Goal: Task Accomplishment & Management: Manage account settings

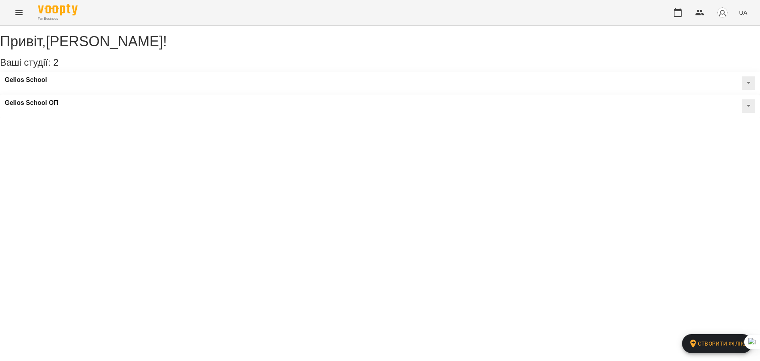
click at [17, 15] on icon "Menu" at bounding box center [18, 12] width 7 height 5
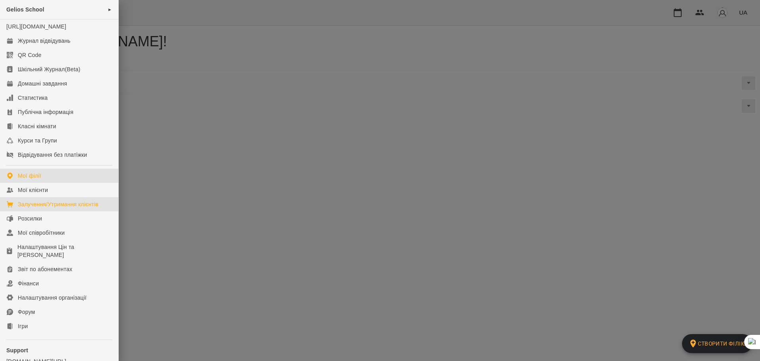
click at [49, 208] on div "Залучення/Утримання клієнтів" at bounding box center [58, 204] width 81 height 8
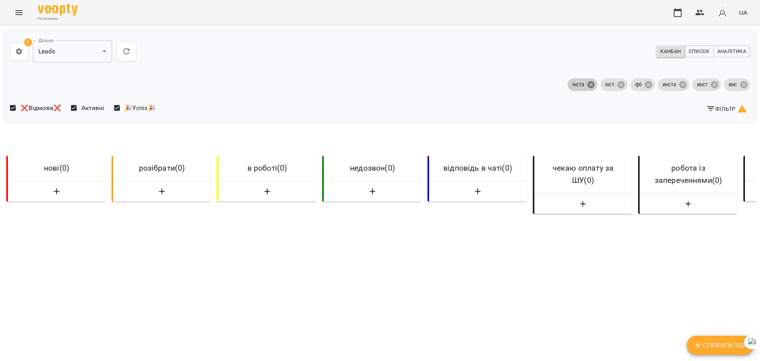
click at [578, 84] on div "інста" at bounding box center [582, 84] width 30 height 13
click at [617, 83] on icon at bounding box center [620, 84] width 7 height 7
click at [617, 84] on icon at bounding box center [620, 84] width 9 height 9
click at [644, 85] on icon at bounding box center [648, 84] width 9 height 9
click at [679, 84] on icon at bounding box center [682, 84] width 7 height 7
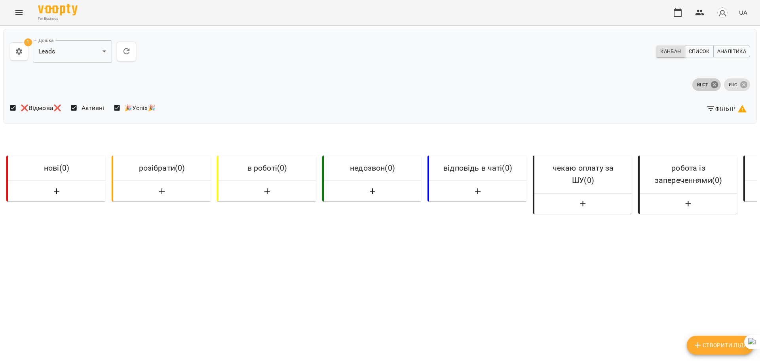
click at [711, 85] on icon at bounding box center [714, 84] width 9 height 9
click at [740, 83] on icon at bounding box center [743, 84] width 7 height 7
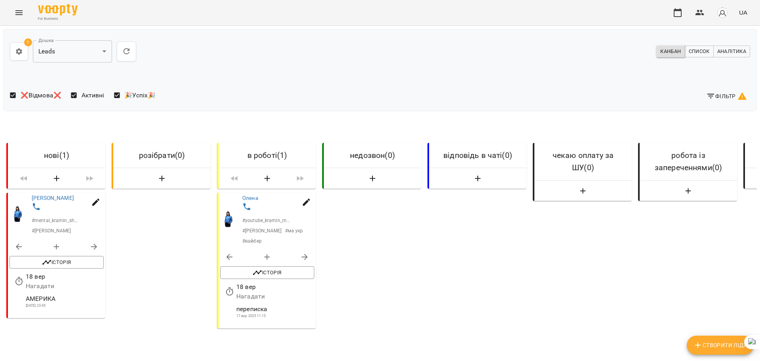
click at [712, 95] on span "Фільтр" at bounding box center [726, 95] width 41 height 9
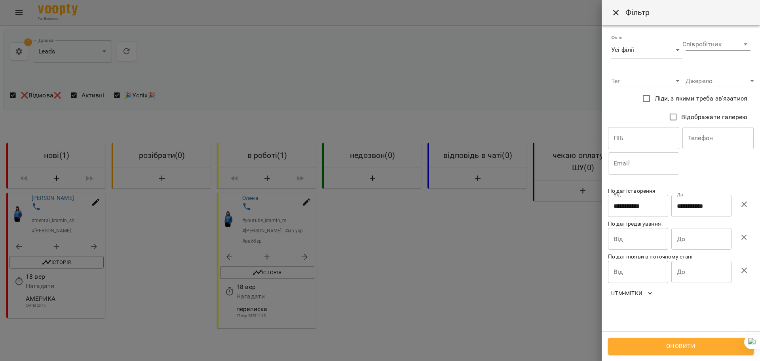
click at [744, 205] on icon "button" at bounding box center [743, 203] width 9 height 9
click at [18, 14] on div at bounding box center [380, 180] width 760 height 361
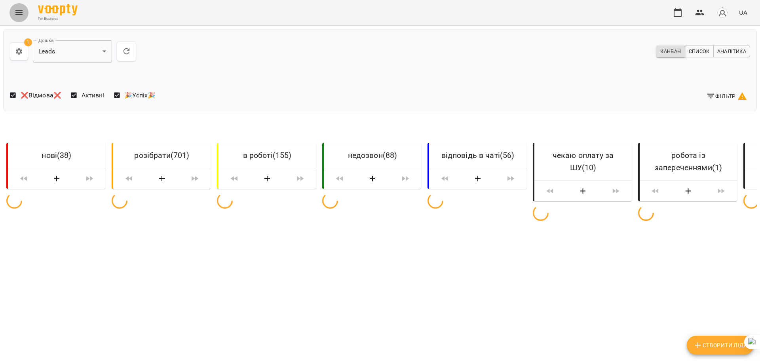
click at [18, 14] on icon "Menu" at bounding box center [18, 12] width 7 height 5
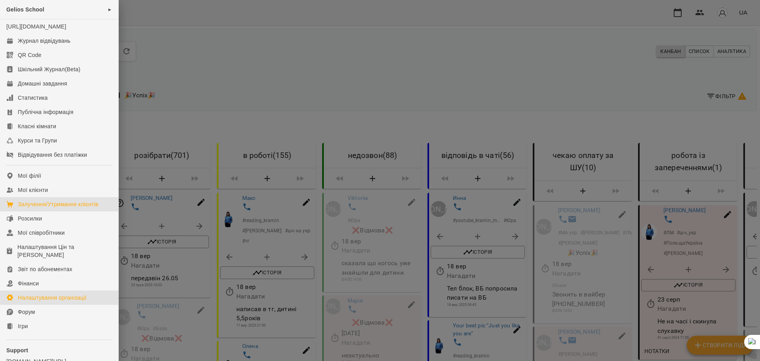
click at [41, 301] on div "Налаштування організації" at bounding box center [52, 298] width 69 height 8
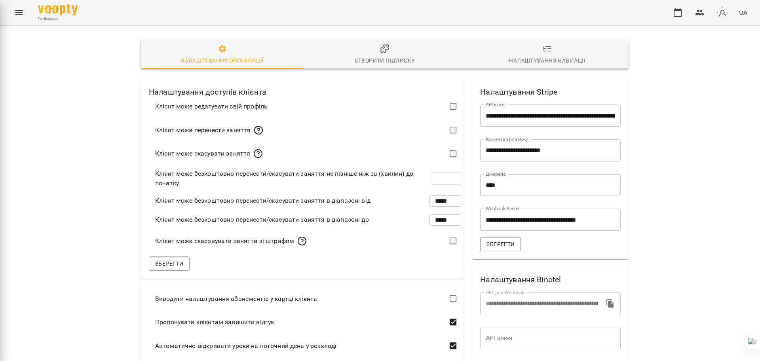
type input "***"
click at [20, 15] on icon "Menu" at bounding box center [18, 12] width 9 height 9
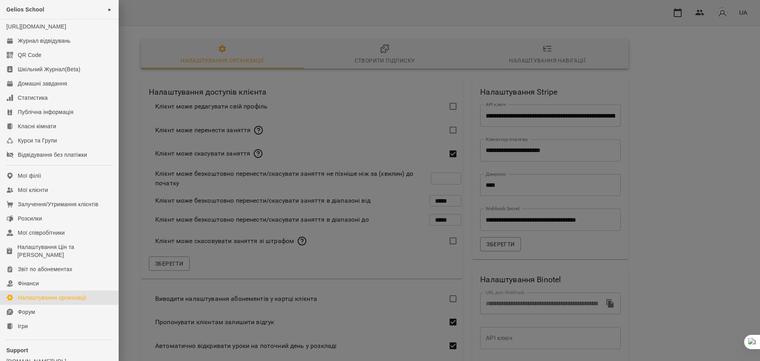
click at [182, 23] on div at bounding box center [380, 180] width 760 height 361
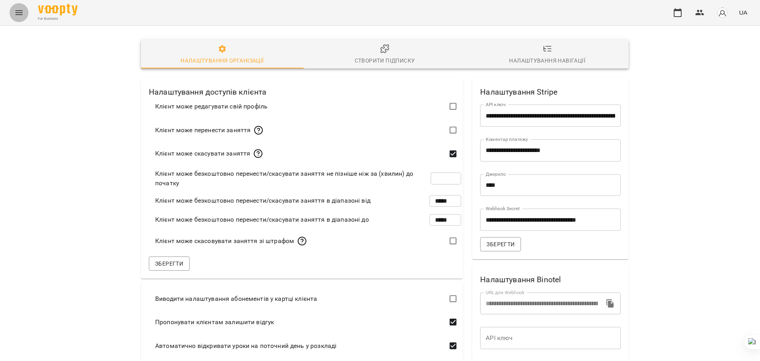
click at [19, 16] on icon "Menu" at bounding box center [18, 12] width 9 height 9
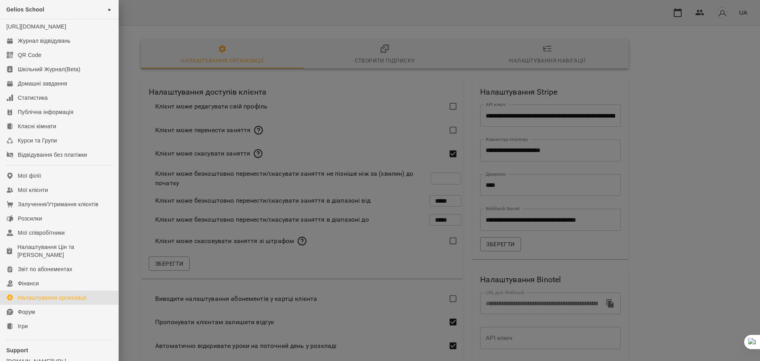
click at [142, 15] on div at bounding box center [380, 180] width 760 height 361
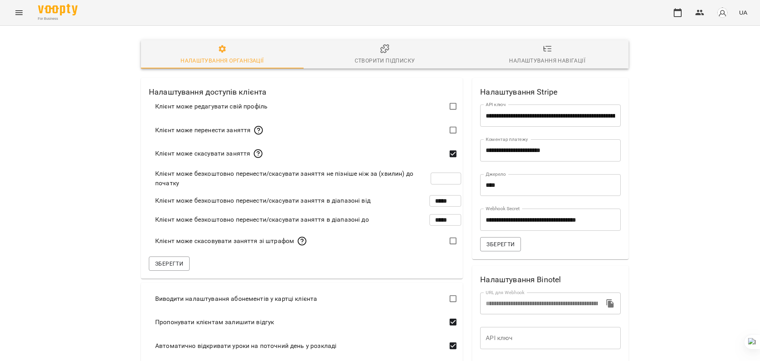
click at [30, 8] on div "For Business UA" at bounding box center [380, 12] width 760 height 25
click at [27, 8] on button "Menu" at bounding box center [18, 12] width 19 height 19
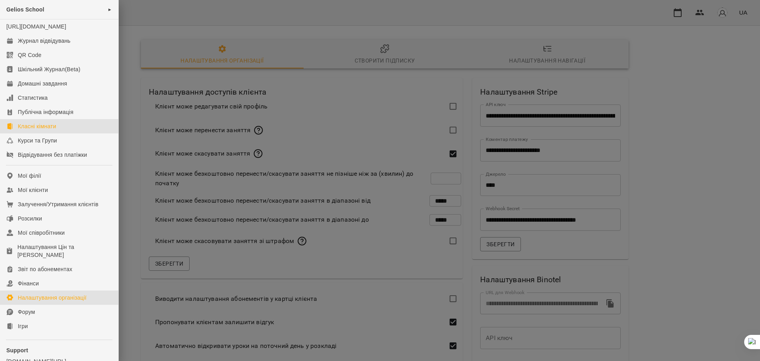
click at [38, 130] on div "Класні кімнати" at bounding box center [37, 126] width 38 height 8
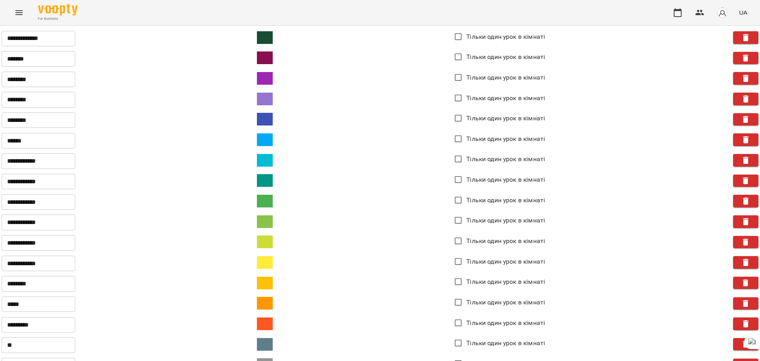
click at [21, 12] on icon "Menu" at bounding box center [18, 12] width 9 height 9
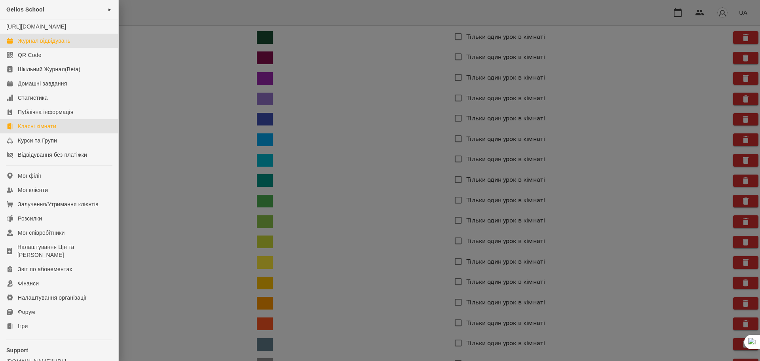
click at [40, 45] on div "Журнал відвідувань" at bounding box center [44, 41] width 53 height 8
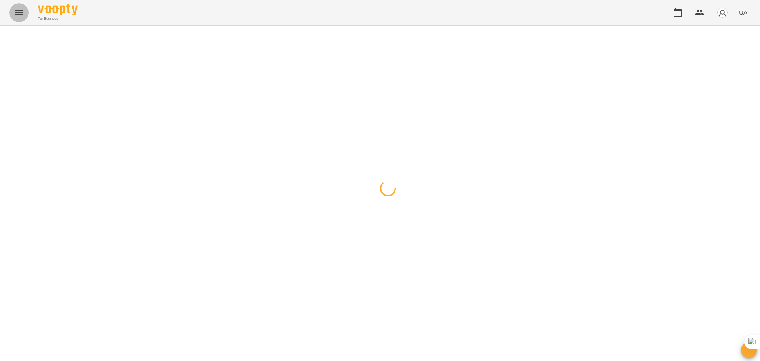
click at [16, 15] on icon "Menu" at bounding box center [18, 12] width 7 height 5
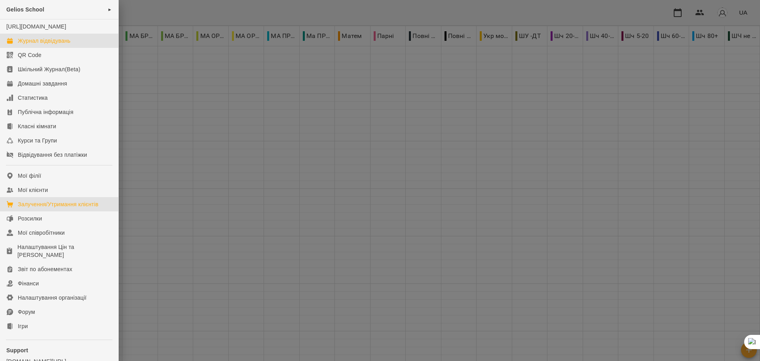
click at [42, 208] on div "Залучення/Утримання клієнтів" at bounding box center [58, 204] width 81 height 8
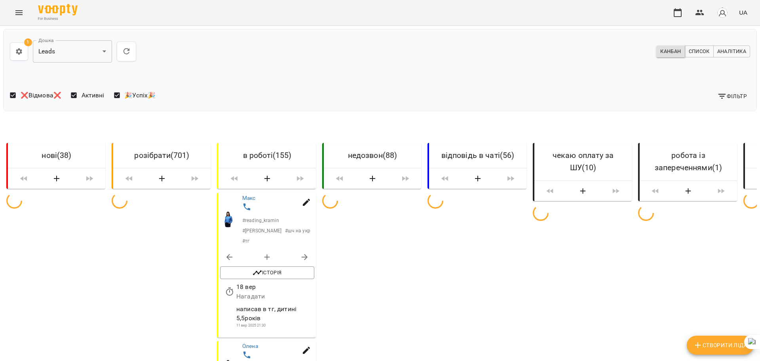
click at [17, 10] on icon "Menu" at bounding box center [18, 12] width 9 height 9
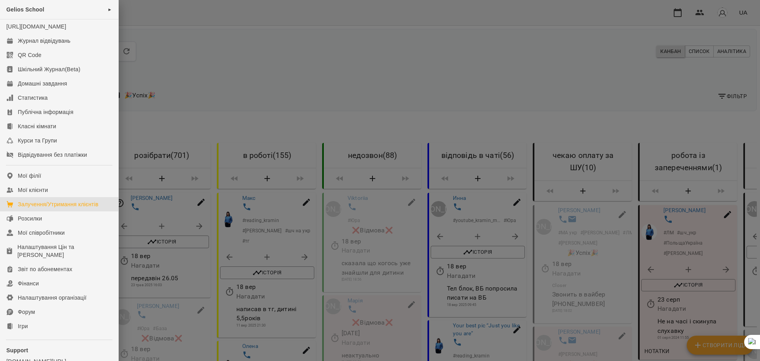
click at [265, 91] on div at bounding box center [380, 180] width 760 height 361
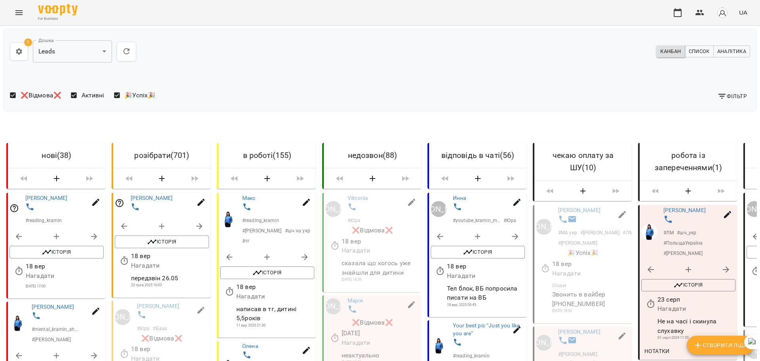
click at [24, 12] on button "Menu" at bounding box center [18, 12] width 19 height 19
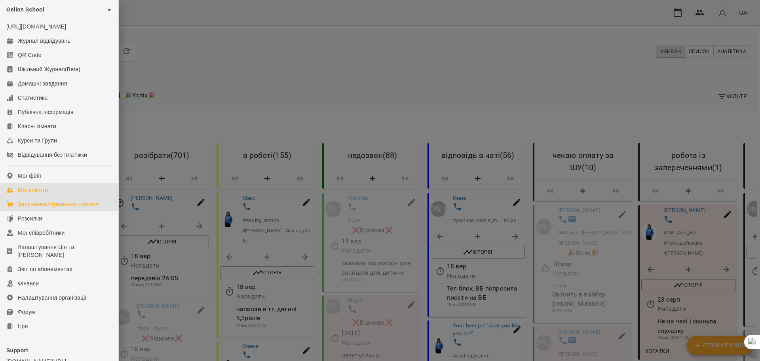
click at [41, 194] on div "Мої клієнти" at bounding box center [33, 190] width 30 height 8
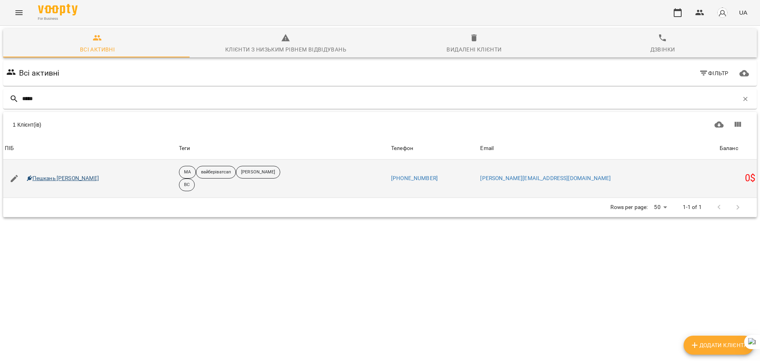
type input "*****"
click at [59, 177] on link "Пешкань [PERSON_NAME]" at bounding box center [63, 178] width 72 height 8
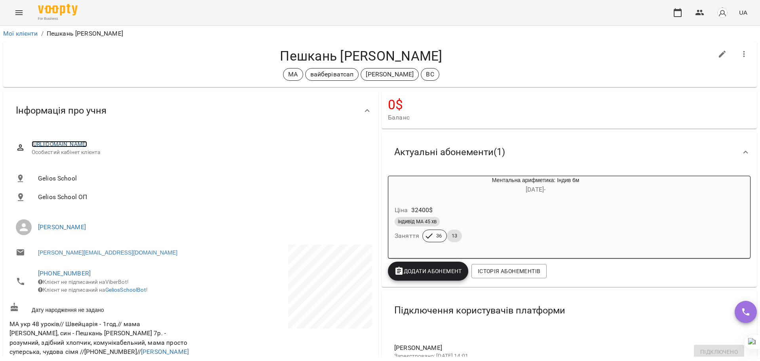
click at [87, 144] on link "[URL][DOMAIN_NAME]" at bounding box center [60, 144] width 56 height 6
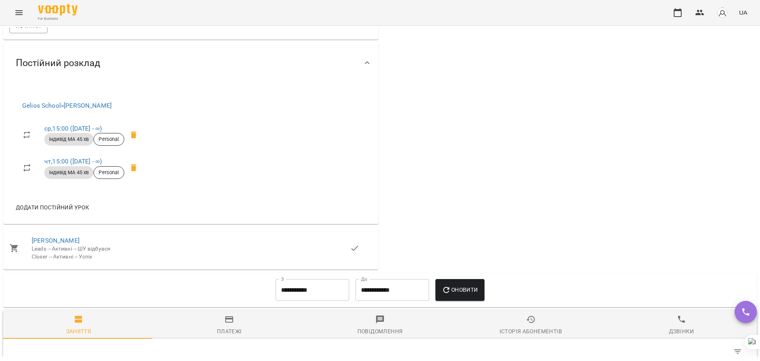
scroll to position [742, 0]
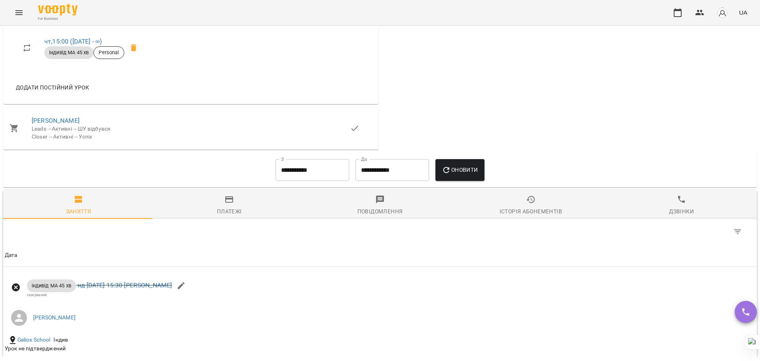
click at [46, 125] on span "[PERSON_NAME]" at bounding box center [191, 120] width 318 height 9
click at [45, 124] on link "[PERSON_NAME]" at bounding box center [56, 121] width 48 height 8
